Goal: Navigation & Orientation: Find specific page/section

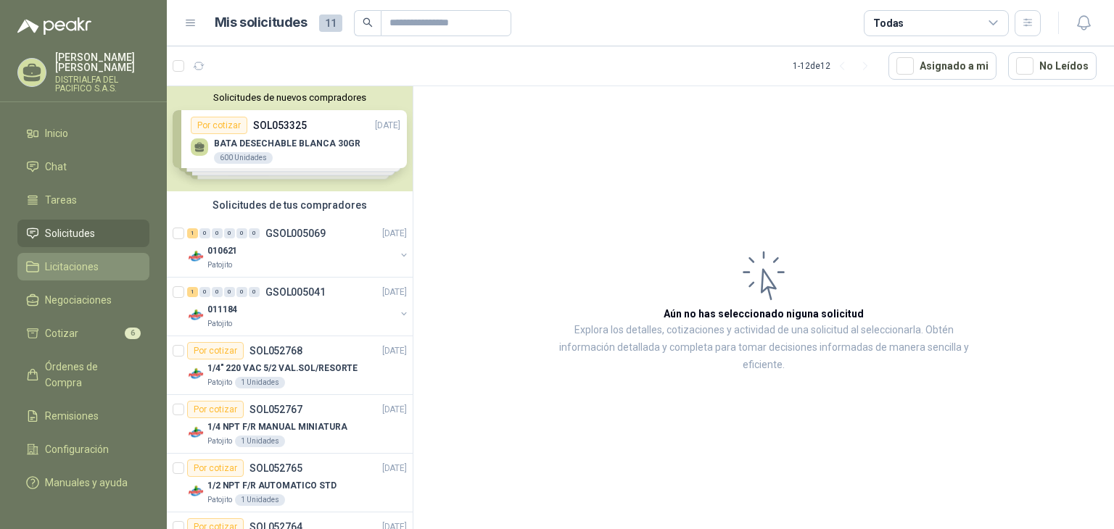
click at [80, 265] on span "Licitaciones" at bounding box center [72, 267] width 54 height 16
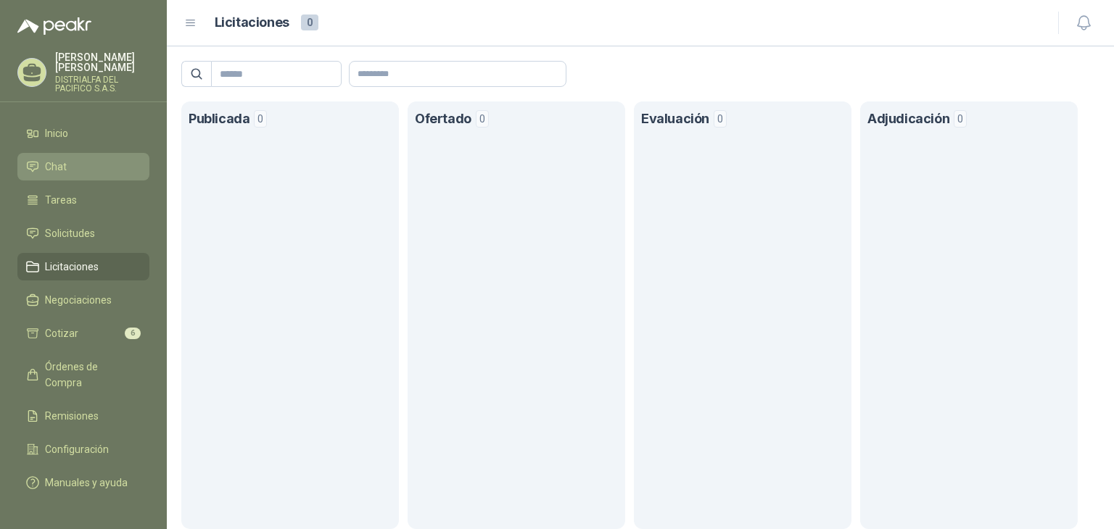
click at [94, 155] on link "Chat" at bounding box center [83, 167] width 132 height 28
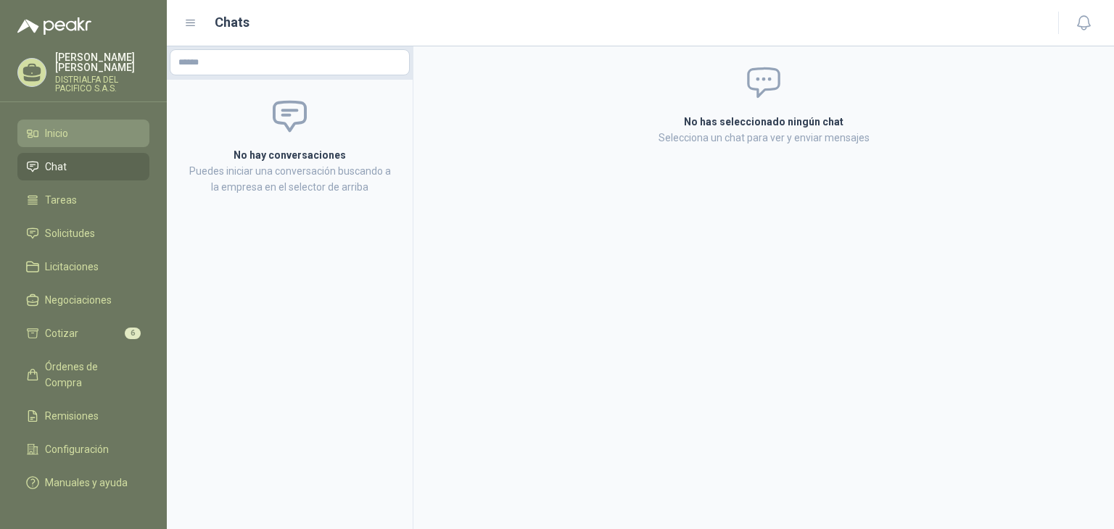
click at [101, 136] on li "Inicio" at bounding box center [83, 133] width 115 height 16
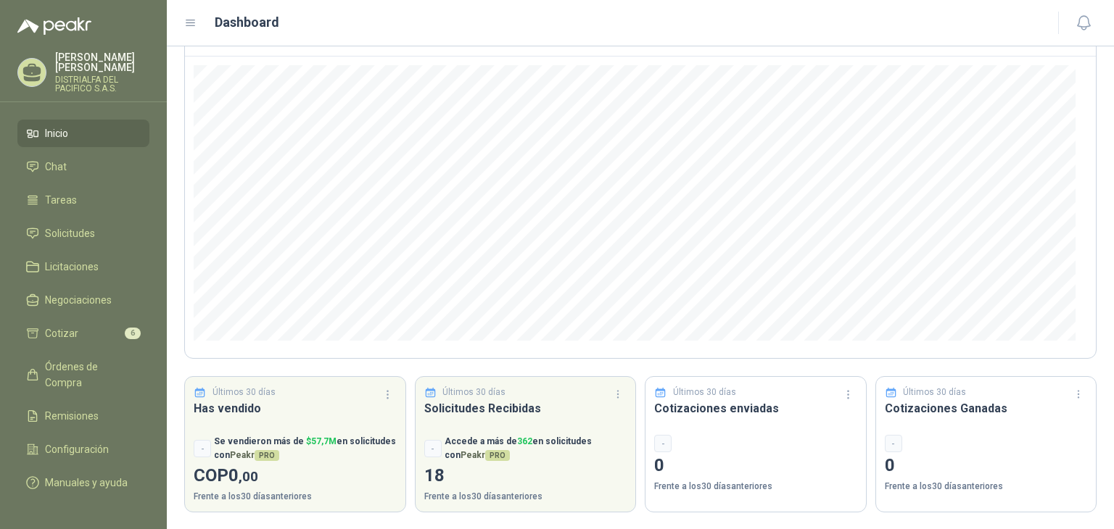
scroll to position [124, 0]
click at [61, 169] on span "Chat" at bounding box center [56, 167] width 22 height 16
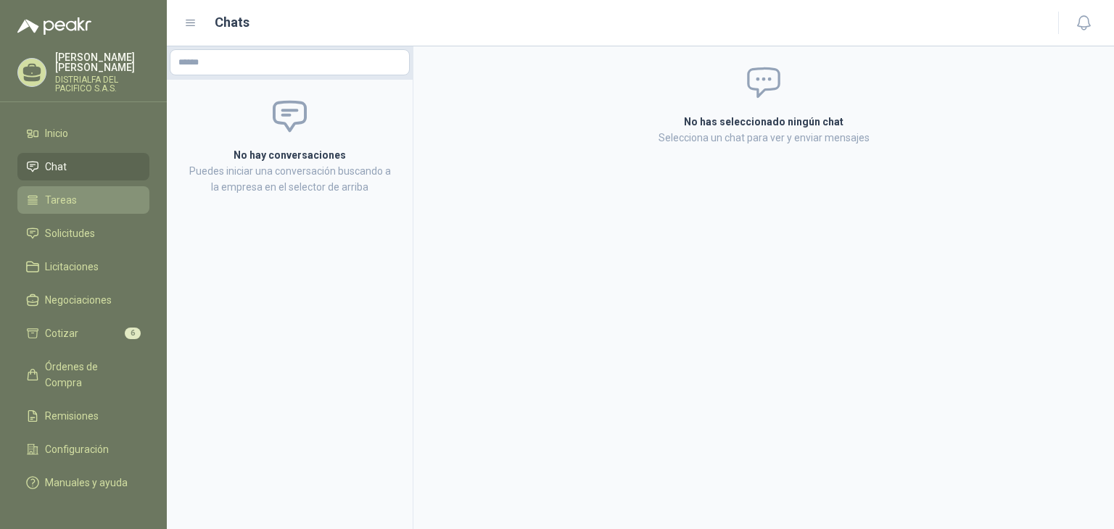
click at [56, 194] on span "Tareas" at bounding box center [61, 200] width 32 height 16
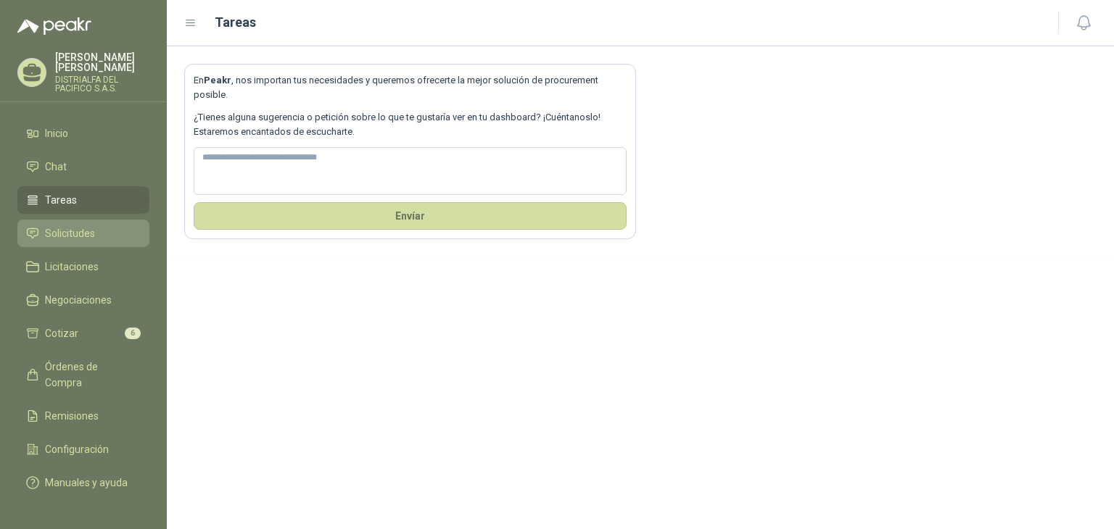
click at [60, 234] on span "Solicitudes" at bounding box center [70, 234] width 50 height 16
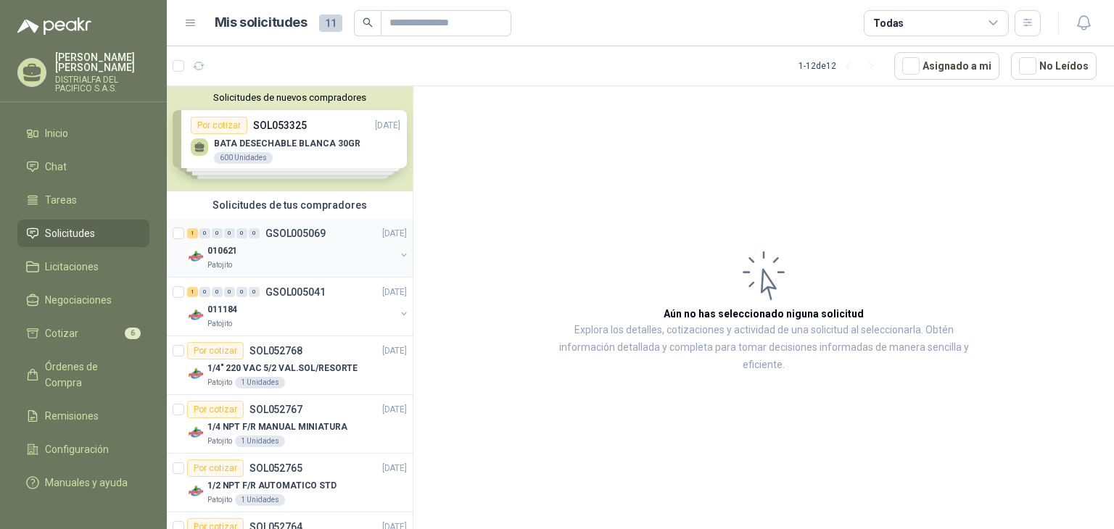
click at [286, 253] on div "010621" at bounding box center [301, 250] width 188 height 17
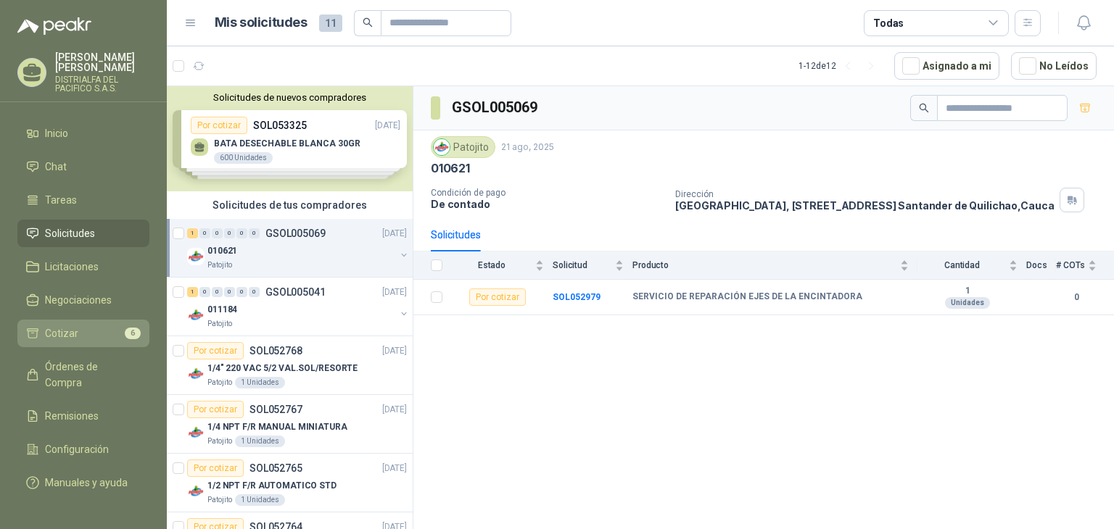
click at [90, 338] on li "Cotizar 6" at bounding box center [83, 334] width 115 height 16
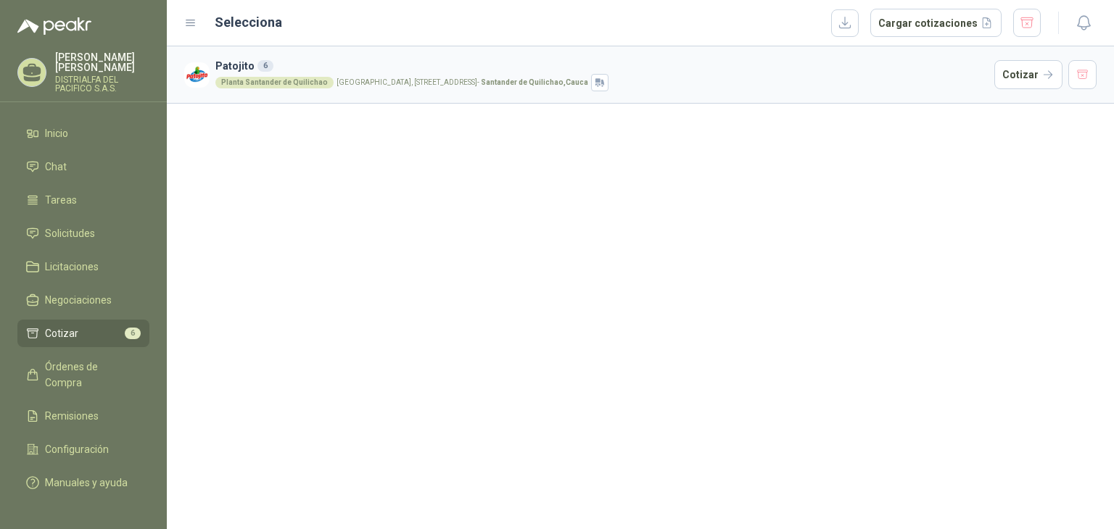
click at [318, 82] on div "Planta Santander de Quilichao" at bounding box center [274, 83] width 118 height 12
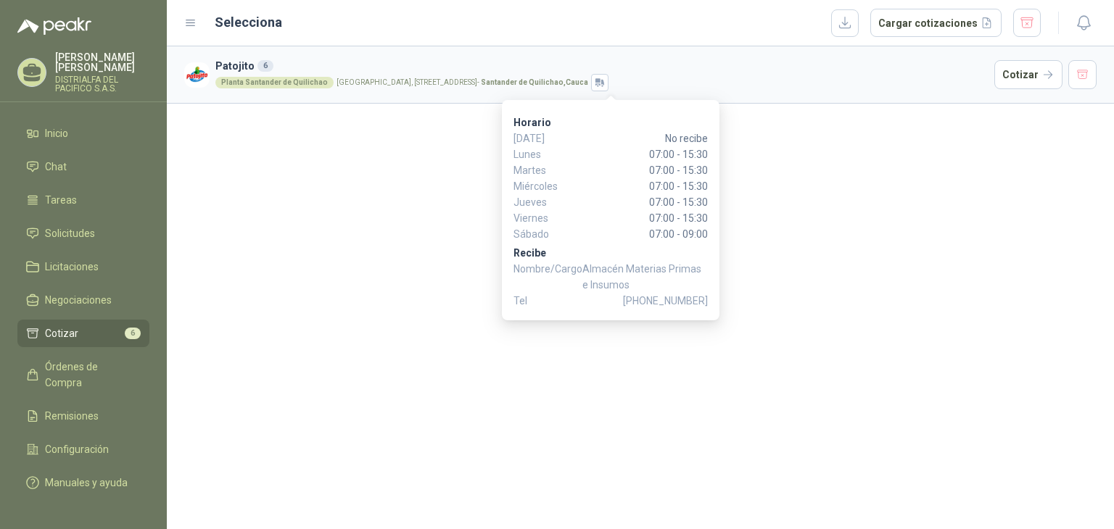
click at [595, 268] on span "Almacén Materias Primas e Insumos" at bounding box center [644, 277] width 125 height 32
click at [656, 305] on span "[PHONE_NUMBER]" at bounding box center [665, 301] width 85 height 16
drag, startPoint x: 653, startPoint y: 300, endPoint x: 679, endPoint y: 301, distance: 25.4
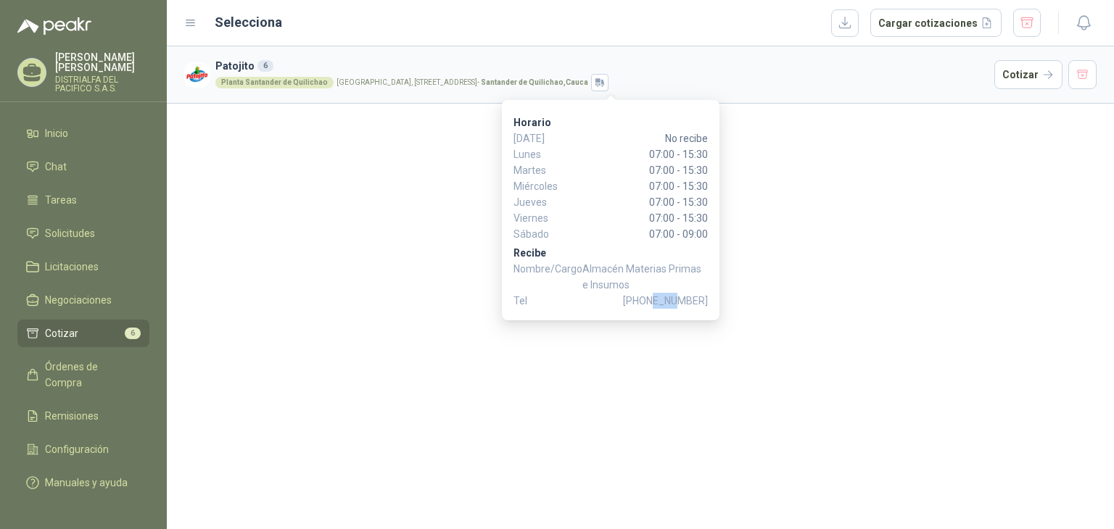
click at [679, 301] on span "[PHONE_NUMBER]" at bounding box center [665, 301] width 85 height 16
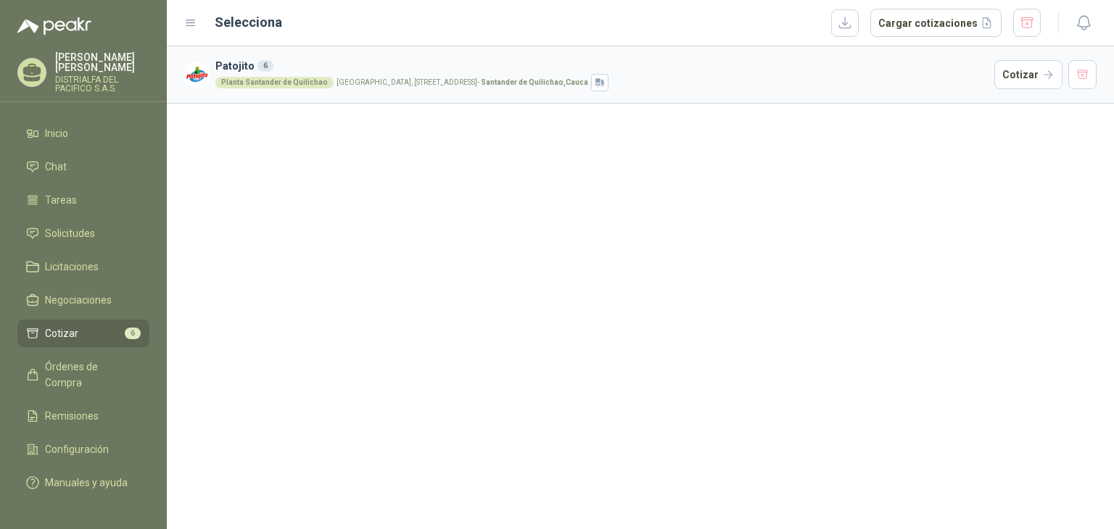
click at [901, 149] on div "Patojito 6 Planta [GEOGRAPHIC_DATA] [GEOGRAPHIC_DATA], [STREET_ADDRESS] Cotizar" at bounding box center [640, 287] width 947 height 483
click at [94, 366] on span "Órdenes de Compra" at bounding box center [90, 375] width 91 height 32
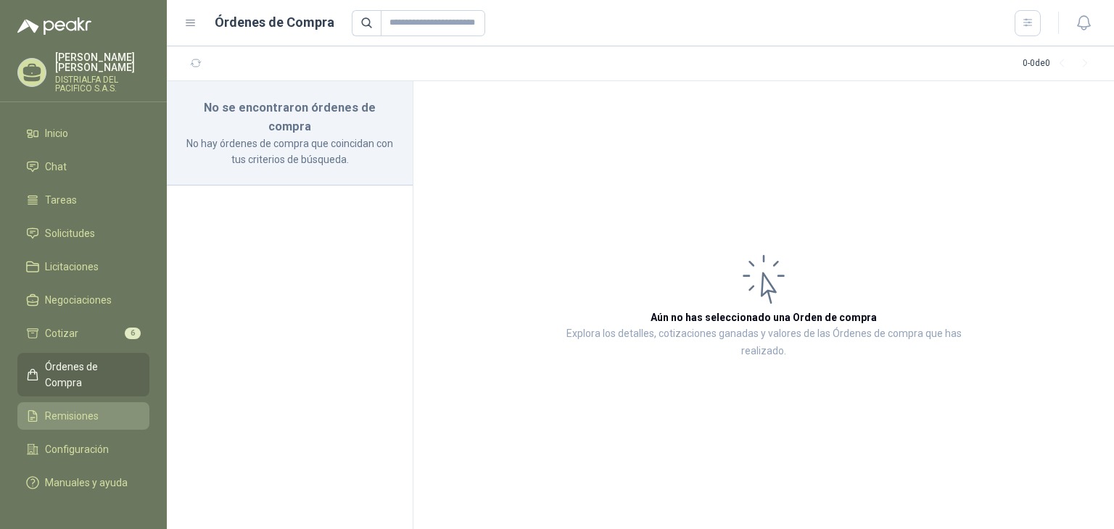
click at [64, 408] on span "Remisiones" at bounding box center [72, 416] width 54 height 16
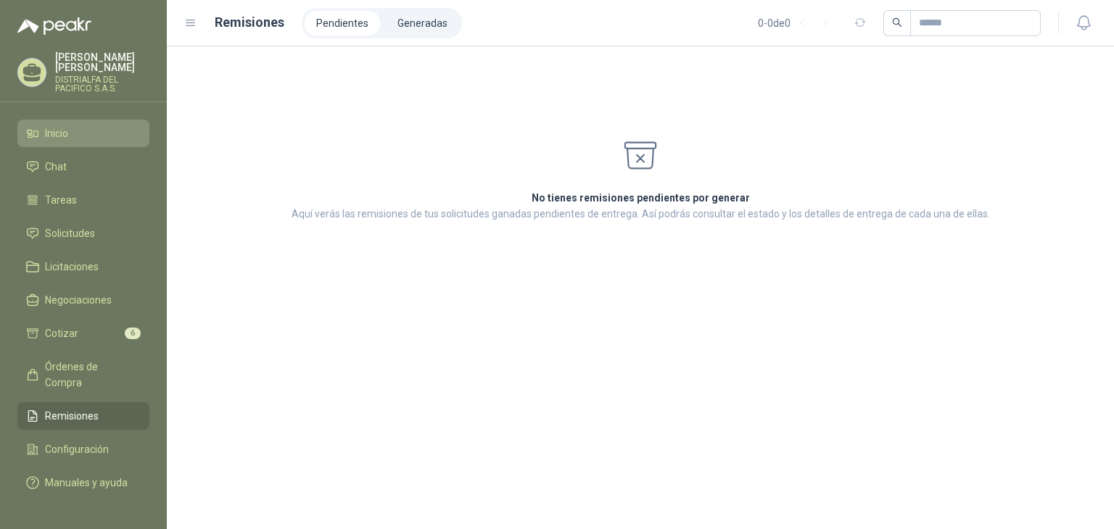
click at [78, 122] on link "Inicio" at bounding box center [83, 134] width 132 height 28
